Goal: Task Accomplishment & Management: Use online tool/utility

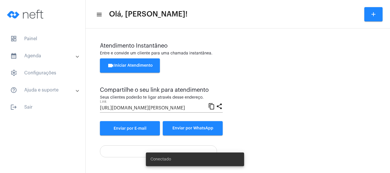
scroll to position [113, 0]
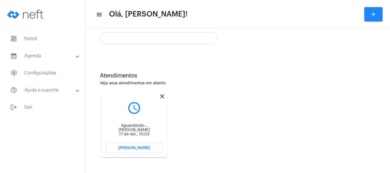
click at [136, 149] on span "[PERSON_NAME]" at bounding box center [134, 148] width 32 height 4
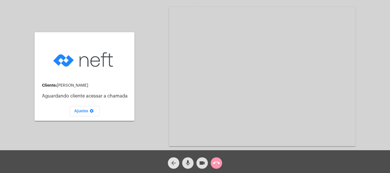
drag, startPoint x: 173, startPoint y: 161, endPoint x: 175, endPoint y: 166, distance: 4.8
click at [173, 162] on mat-icon "arrow_back" at bounding box center [173, 163] width 7 height 7
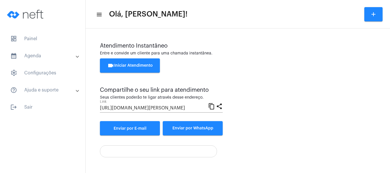
scroll to position [113, 0]
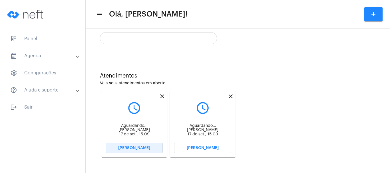
click at [153, 146] on button "[PERSON_NAME]" at bounding box center [134, 148] width 57 height 10
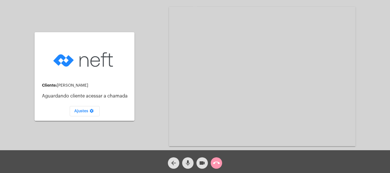
click at [153, 146] on div "Cliente: [PERSON_NAME] cliente acessar a chamada Ajustes settings Acessando Câm…" at bounding box center [195, 76] width 389 height 150
click at [171, 163] on mat-icon "arrow_back" at bounding box center [173, 163] width 7 height 7
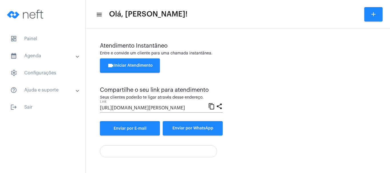
scroll to position [113, 0]
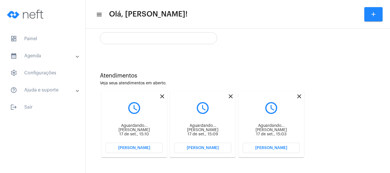
click at [134, 147] on span "[PERSON_NAME]" at bounding box center [134, 148] width 32 height 4
